Goal: Information Seeking & Learning: Learn about a topic

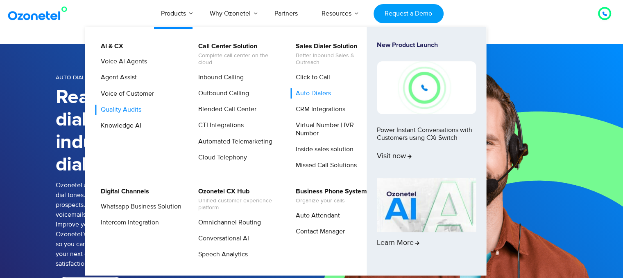
click at [131, 109] on link "Quality Audits" at bounding box center [118, 110] width 47 height 10
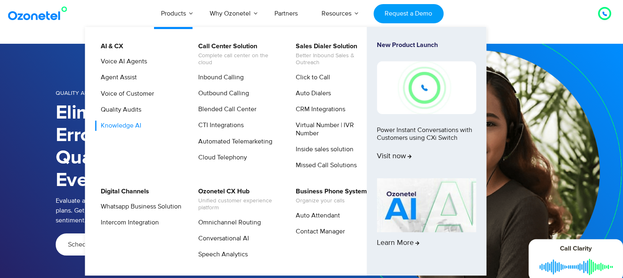
click at [118, 124] on link "Knowledge AI" at bounding box center [118, 126] width 47 height 10
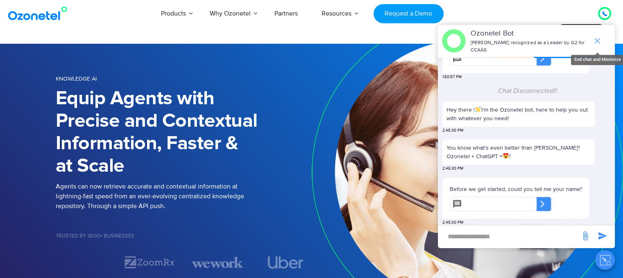
click at [595, 41] on icon "end chat or minimize" at bounding box center [597, 41] width 10 height 10
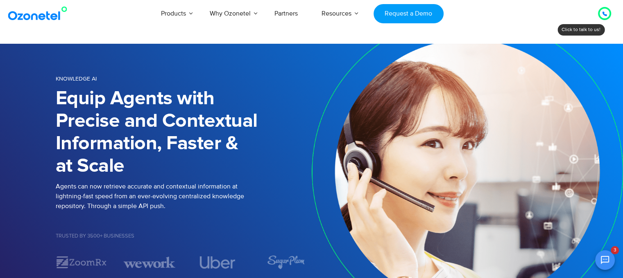
scroll to position [355, 0]
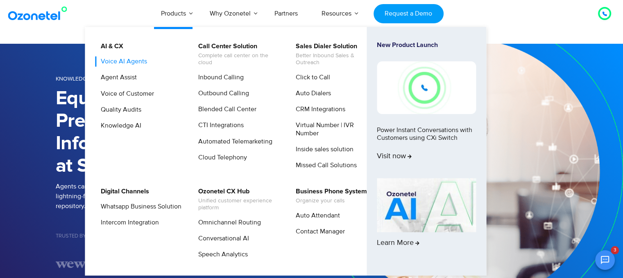
click at [137, 62] on link "Voice AI Agents" at bounding box center [121, 62] width 53 height 10
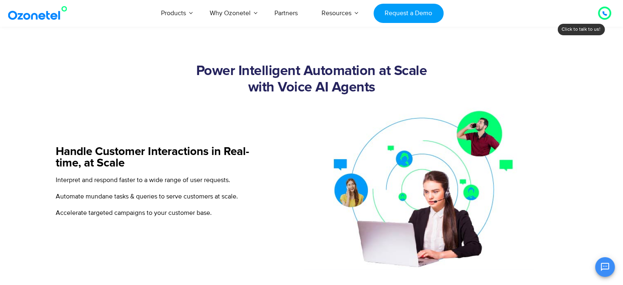
scroll to position [326, 0]
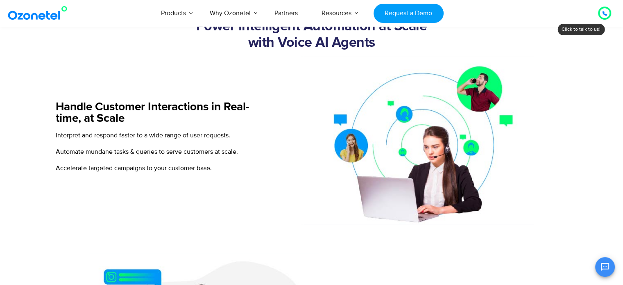
drag, startPoint x: 626, startPoint y: 30, endPoint x: 628, endPoint y: 73, distance: 43.1
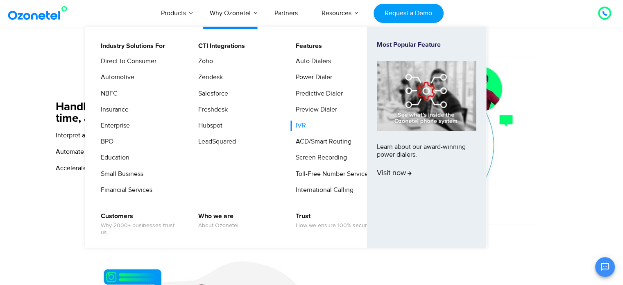
click at [300, 127] on link "IVR" at bounding box center [298, 125] width 17 height 10
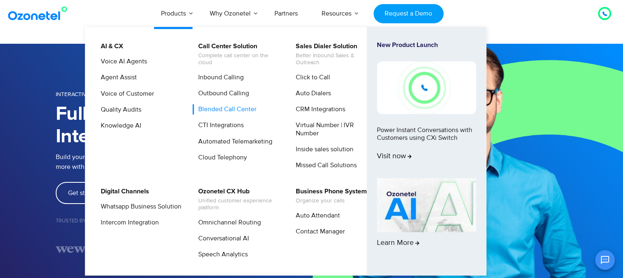
click at [240, 113] on link "Blended Call Center" at bounding box center [225, 109] width 65 height 10
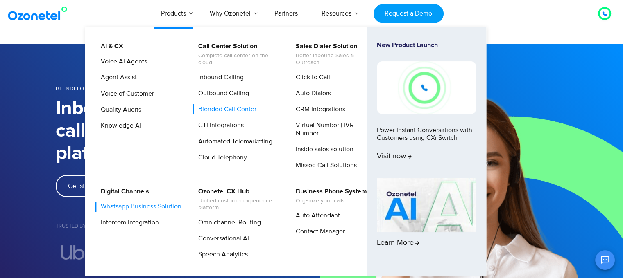
click at [140, 207] on link "Whatsapp Business Solution" at bounding box center [138, 207] width 87 height 10
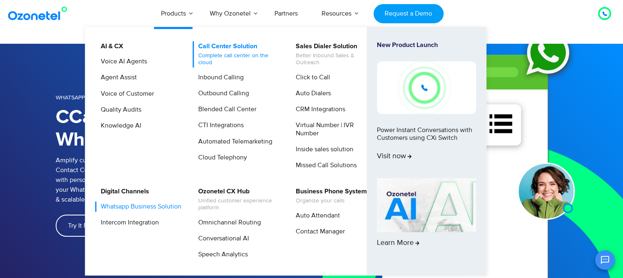
click at [221, 47] on link "Call Center Solution Complete call center on the cloud" at bounding box center [236, 54] width 87 height 26
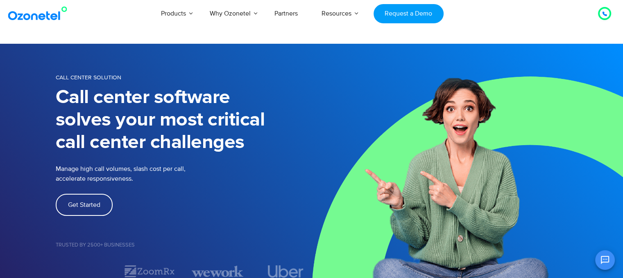
scroll to position [462, 0]
